Goal: Use online tool/utility

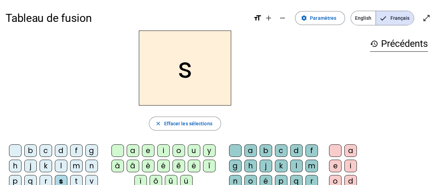
click at [194, 152] on div "u" at bounding box center [194, 150] width 12 height 12
click at [307, 179] on div "r" at bounding box center [311, 181] width 12 height 12
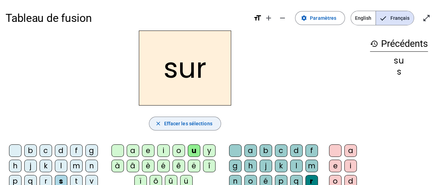
click at [196, 125] on span "Effacer les sélections" at bounding box center [188, 123] width 48 height 8
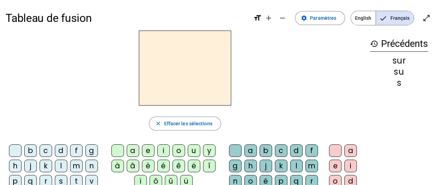
click at [75, 164] on div "m" at bounding box center [76, 166] width 12 height 12
click at [191, 149] on div "u" at bounding box center [194, 150] width 12 height 12
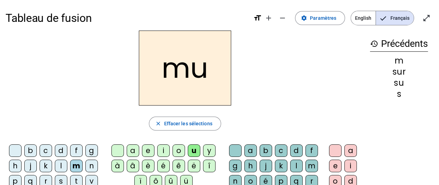
click at [305, 177] on div "r" at bounding box center [311, 181] width 12 height 12
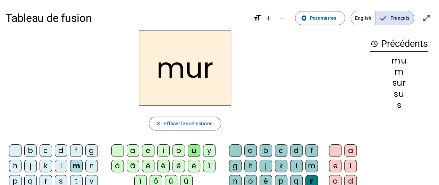
click at [202, 123] on span "Effacer les sélections" at bounding box center [188, 123] width 48 height 8
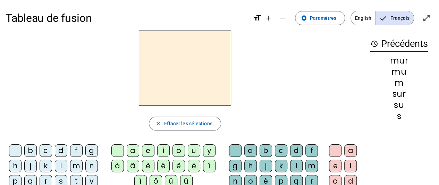
click at [62, 149] on div "d" at bounding box center [61, 150] width 12 height 12
click at [193, 152] on div "u" at bounding box center [194, 150] width 12 height 12
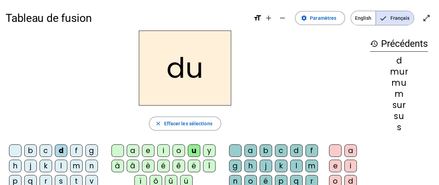
click at [314, 180] on div "r" at bounding box center [311, 181] width 12 height 12
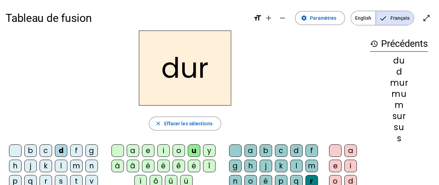
click at [188, 123] on span "Effacer les sélections" at bounding box center [188, 123] width 48 height 8
